Goal: Entertainment & Leisure: Consume media (video, audio)

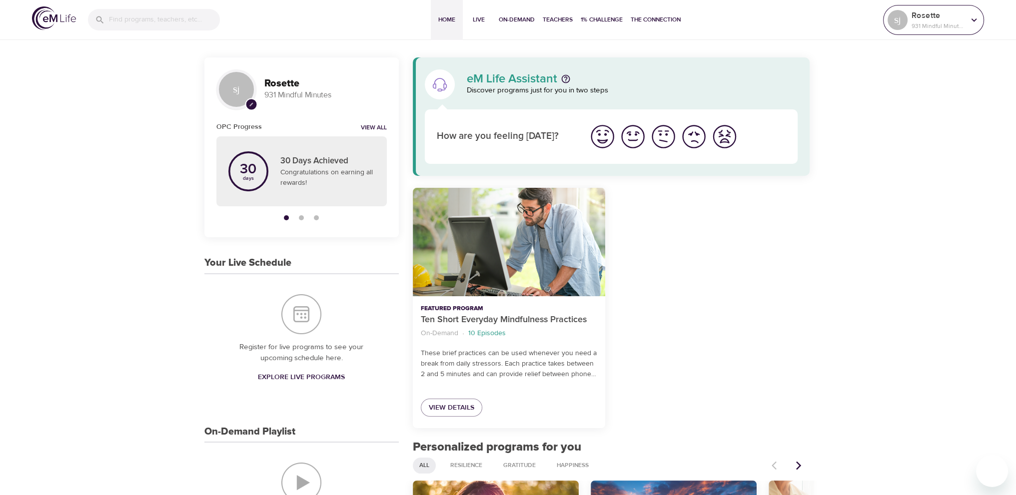
click at [959, 23] on p "931 Mindful Minutes" at bounding box center [937, 25] width 53 height 9
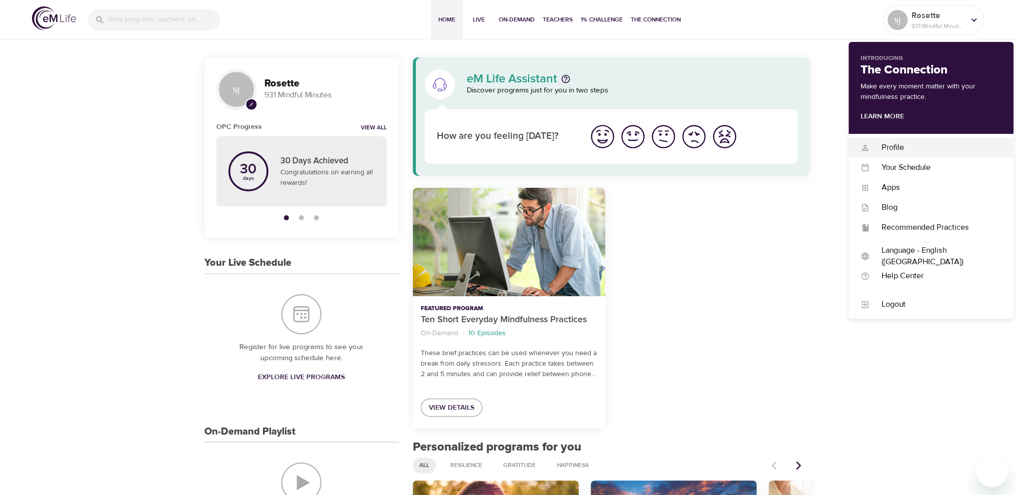
click at [897, 146] on div "Profile" at bounding box center [935, 147] width 132 height 11
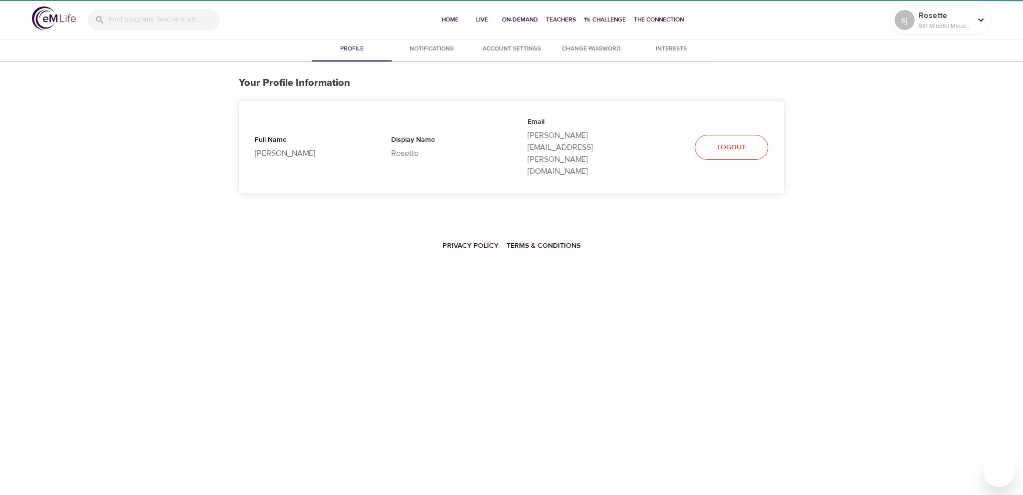
select select "10"
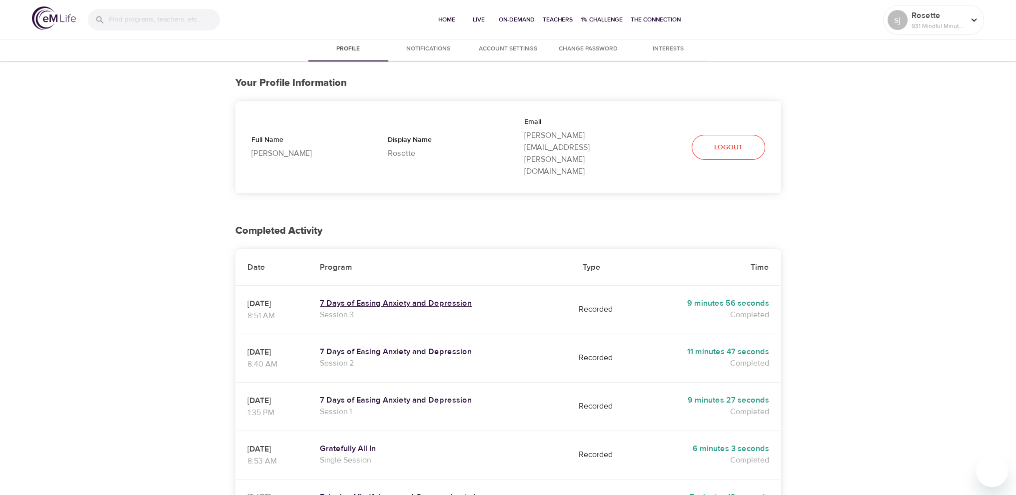
click at [441, 298] on h5 "7 Days of Easing Anxiety and Depression" at bounding box center [439, 303] width 239 height 10
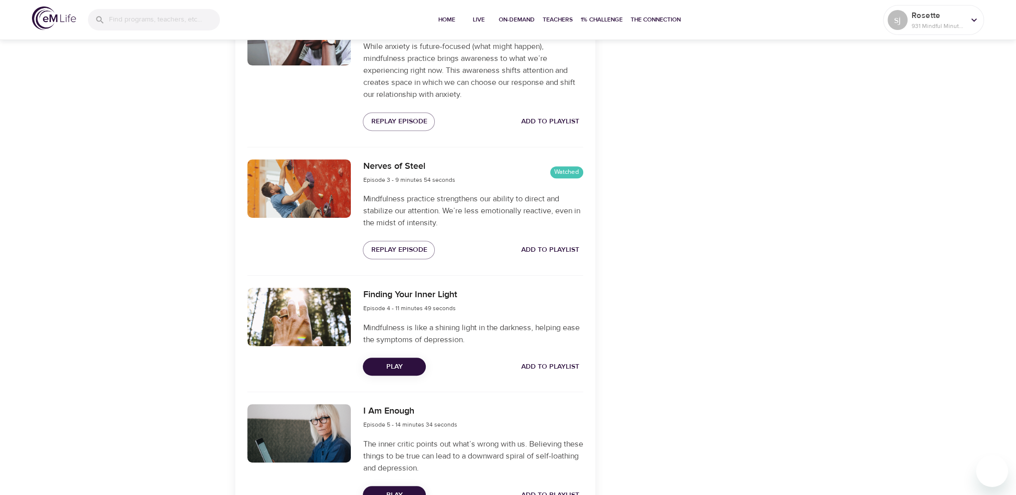
scroll to position [600, 0]
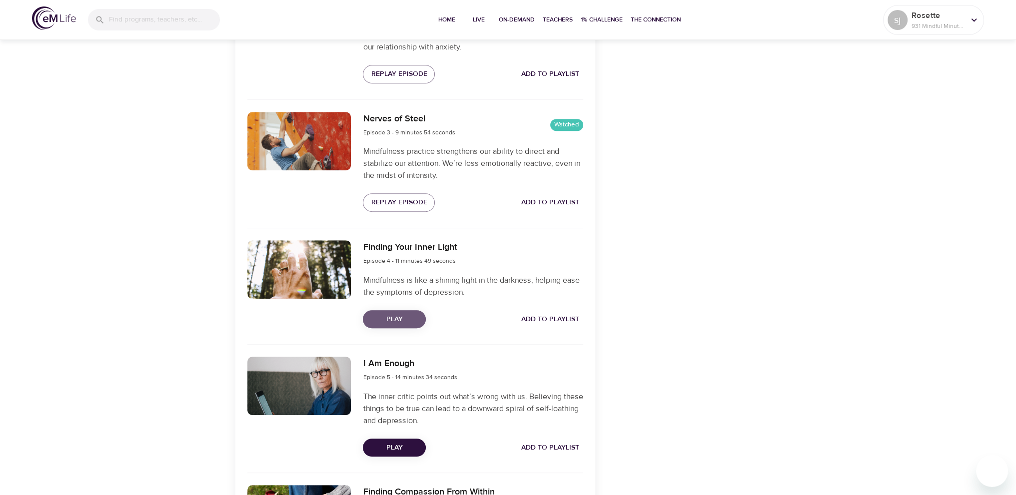
click at [415, 313] on span "Play" at bounding box center [394, 319] width 47 height 12
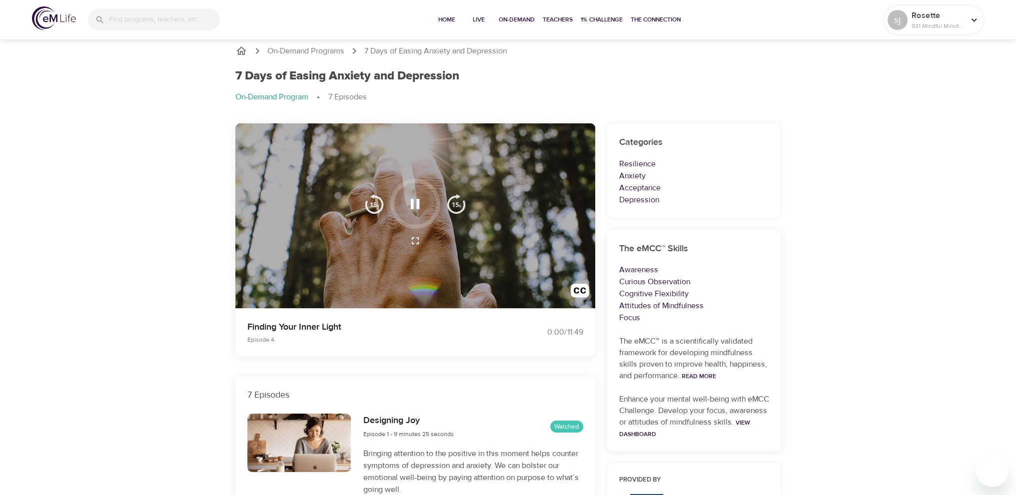
scroll to position [0, 0]
